Goal: Task Accomplishment & Management: Complete application form

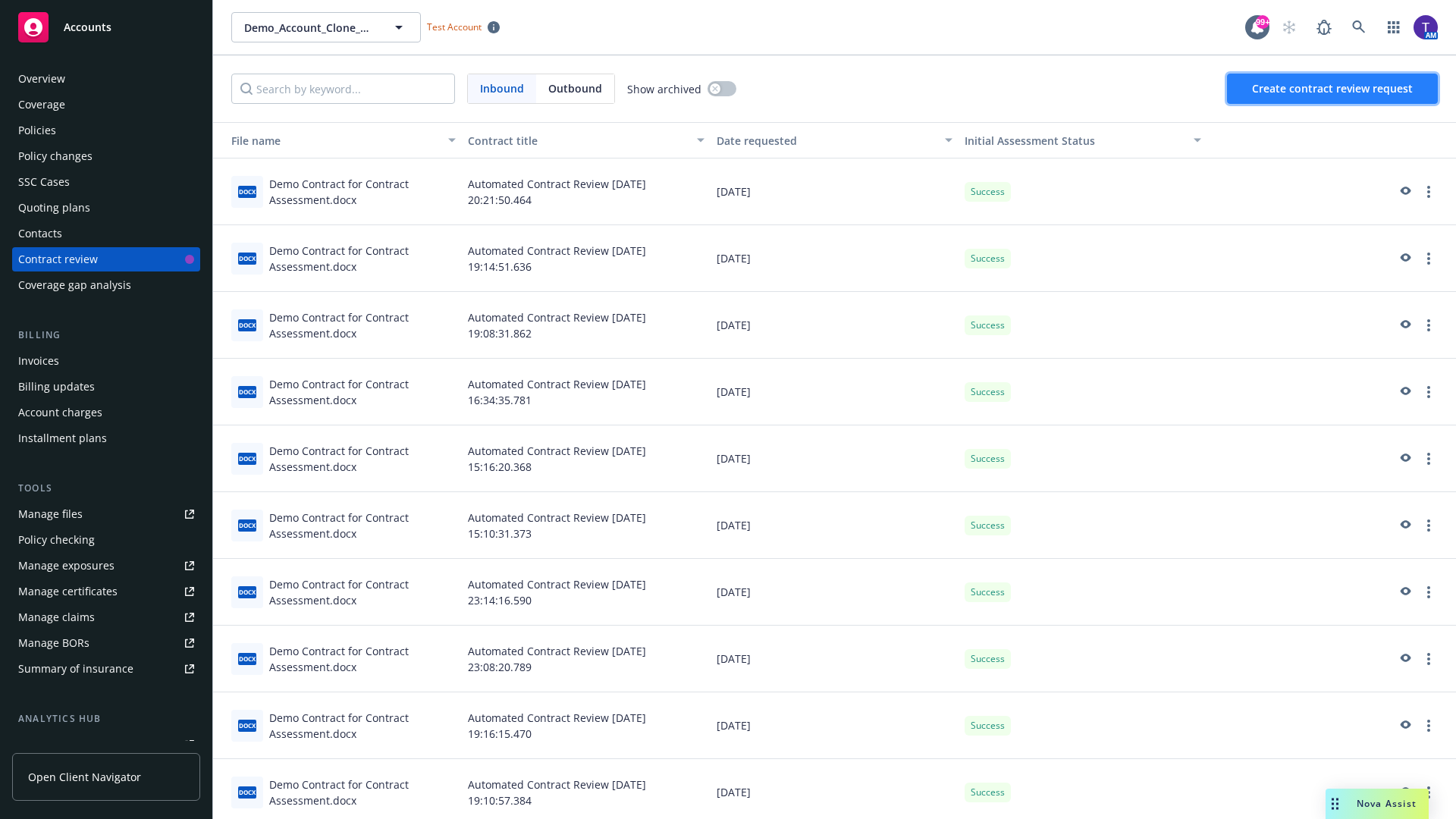
click at [1334, 89] on span "Create contract review request" at bounding box center [1332, 88] width 161 height 15
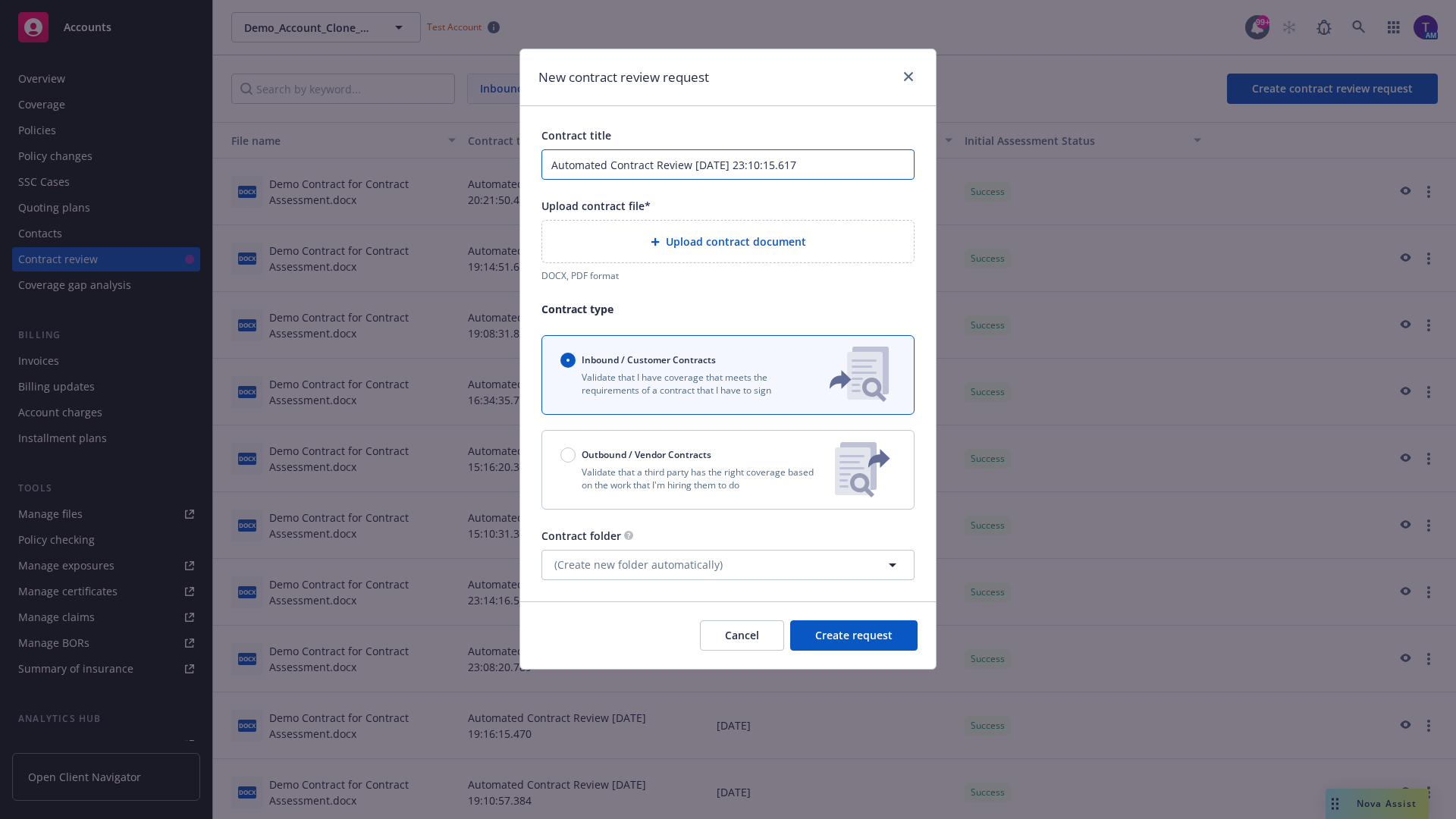
type input "Automated Contract Review [DATE] 23:10:15.617"
click at [728, 470] on p "Validate that a third party has the right coverage based on the work that I'm h…" at bounding box center [692, 479] width 263 height 26
radio input "false"
radio input "true"
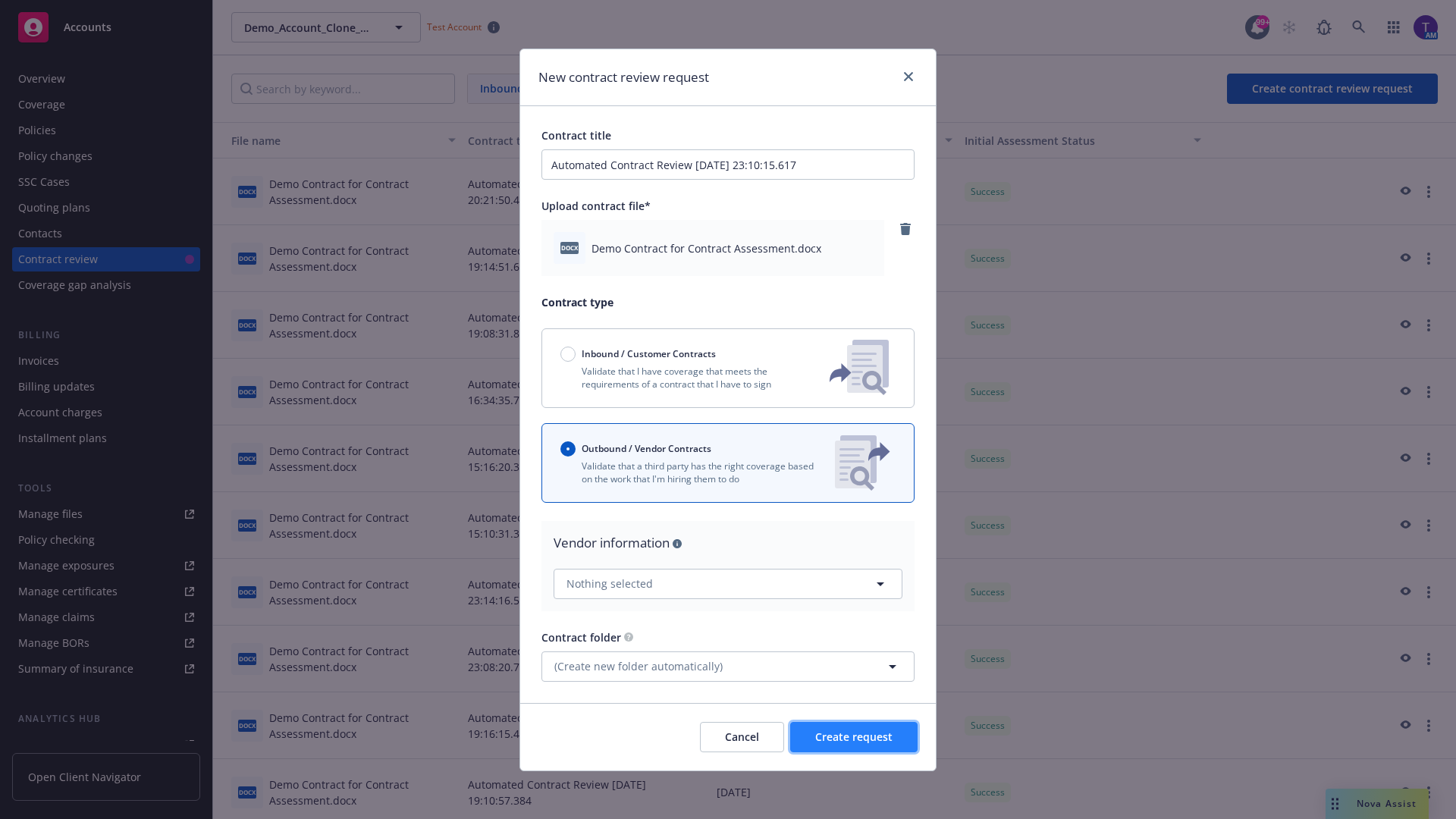
click at [854, 737] on span "Create request" at bounding box center [854, 737] width 77 height 15
